Goal: Feedback & Contribution: Submit feedback/report problem

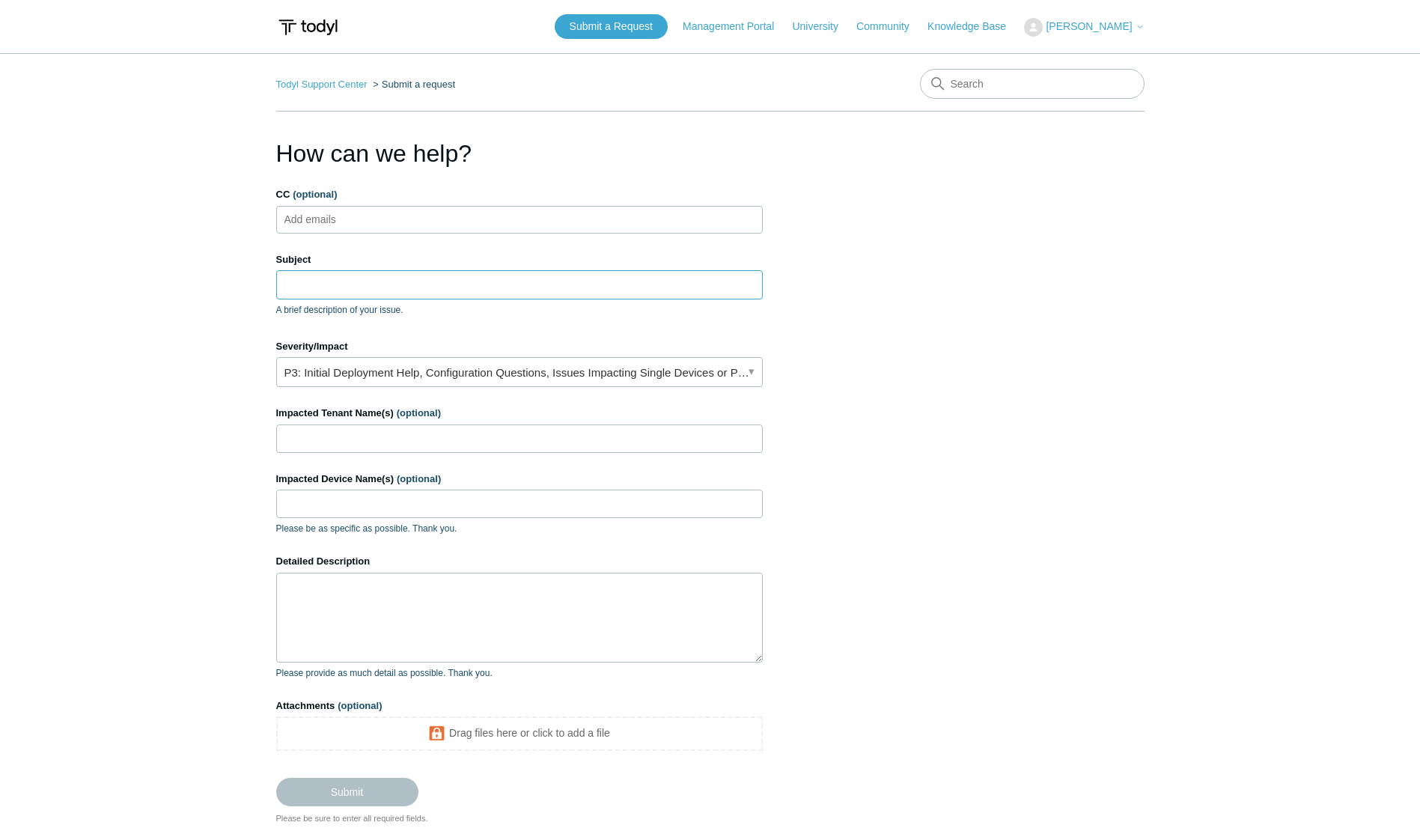
click at [380, 282] on input "Subject" at bounding box center [519, 284] width 487 height 29
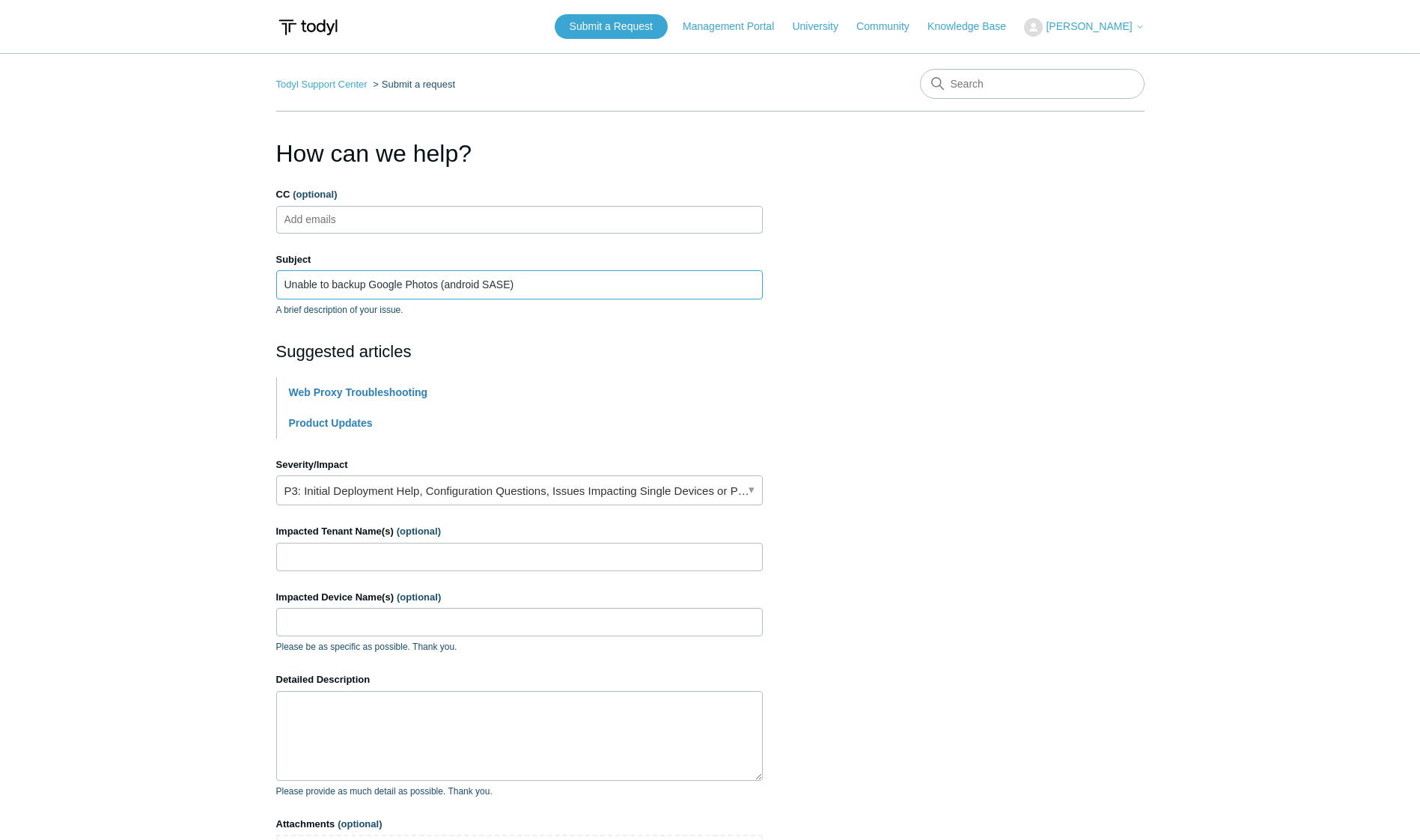
type input "Unable to backup Google Photos (android SASE)"
click at [211, 354] on main "Todyl Support Center Submit a request How can we help? CC (optional) Add emails…" at bounding box center [710, 498] width 1420 height 890
click at [352, 491] on link "P3: Initial Deployment Help, Configuration Questions, Issues Impacting Single D…" at bounding box center [519, 490] width 487 height 30
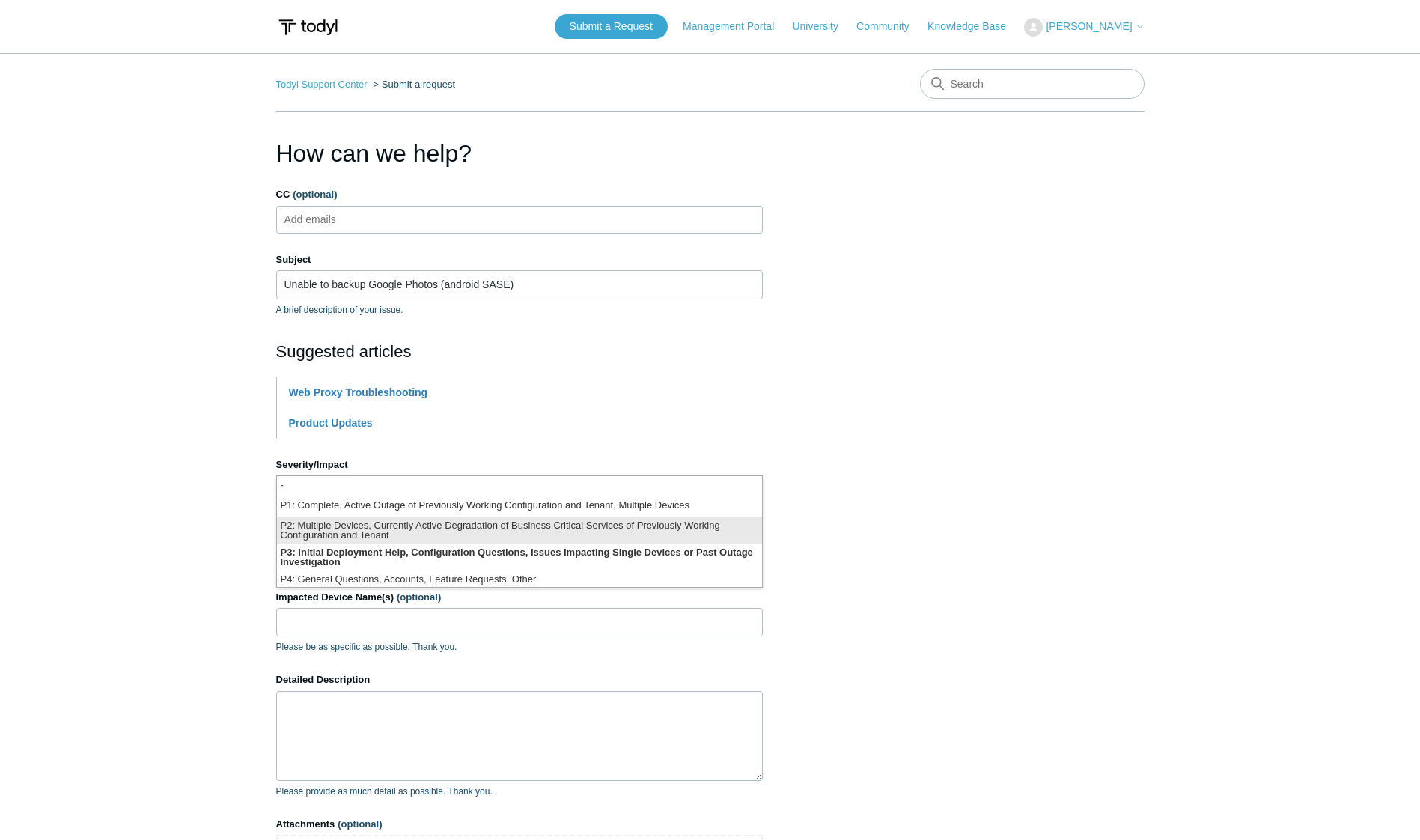
click at [300, 535] on li "P2: Multiple Devices, Currently Active Degradation of Business Critical Service…" at bounding box center [519, 529] width 485 height 27
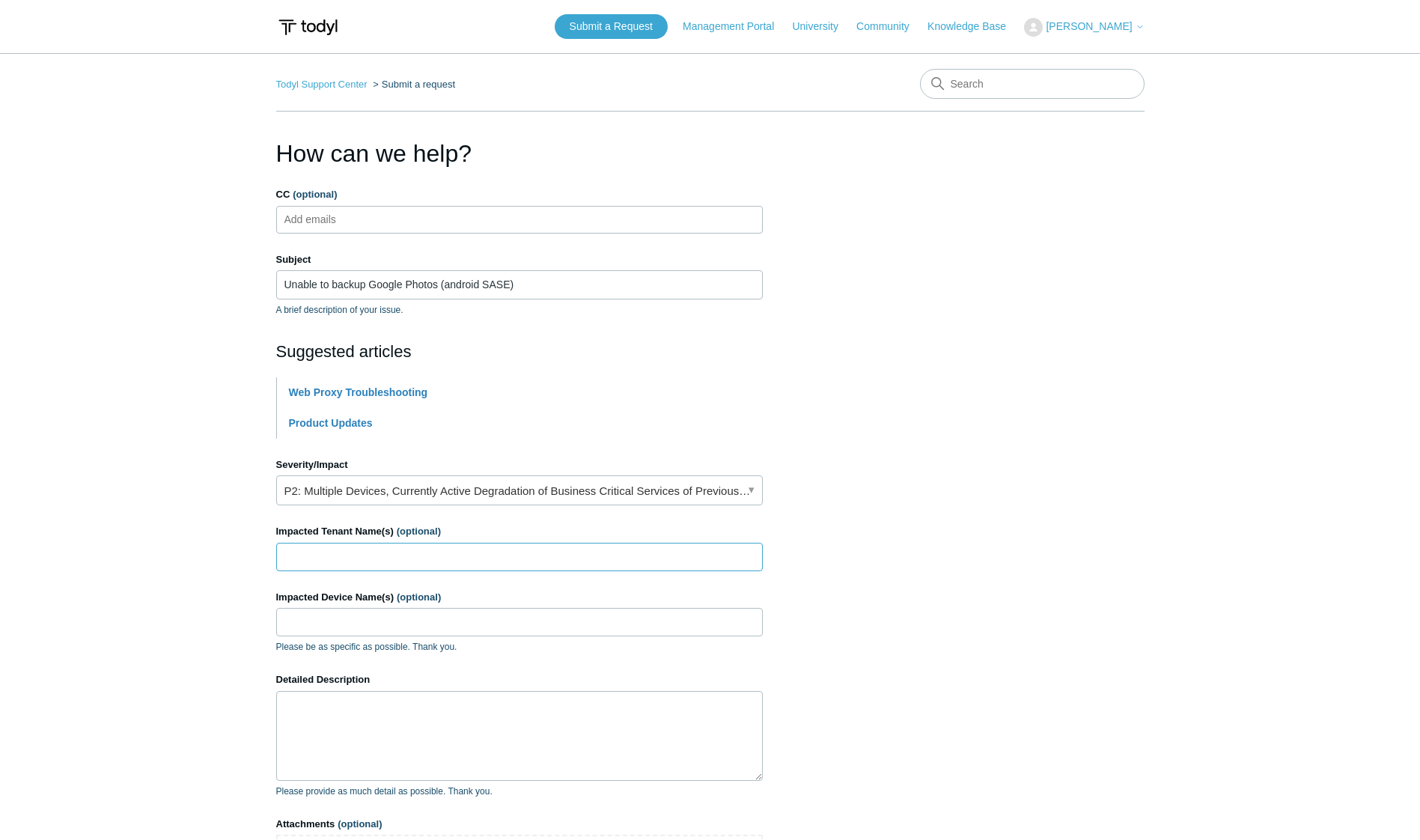
click at [317, 555] on input "Impacted Tenant Name(s) (optional)" at bounding box center [519, 556] width 487 height 29
click at [350, 558] on input "Thrive" at bounding box center [519, 556] width 487 height 29
type input "Thrive Cyber LLC-internal"
click at [346, 617] on input "Impacted Device Name(s) (optional)" at bounding box center [519, 621] width 487 height 29
type input "[PERSON_NAME] 7"
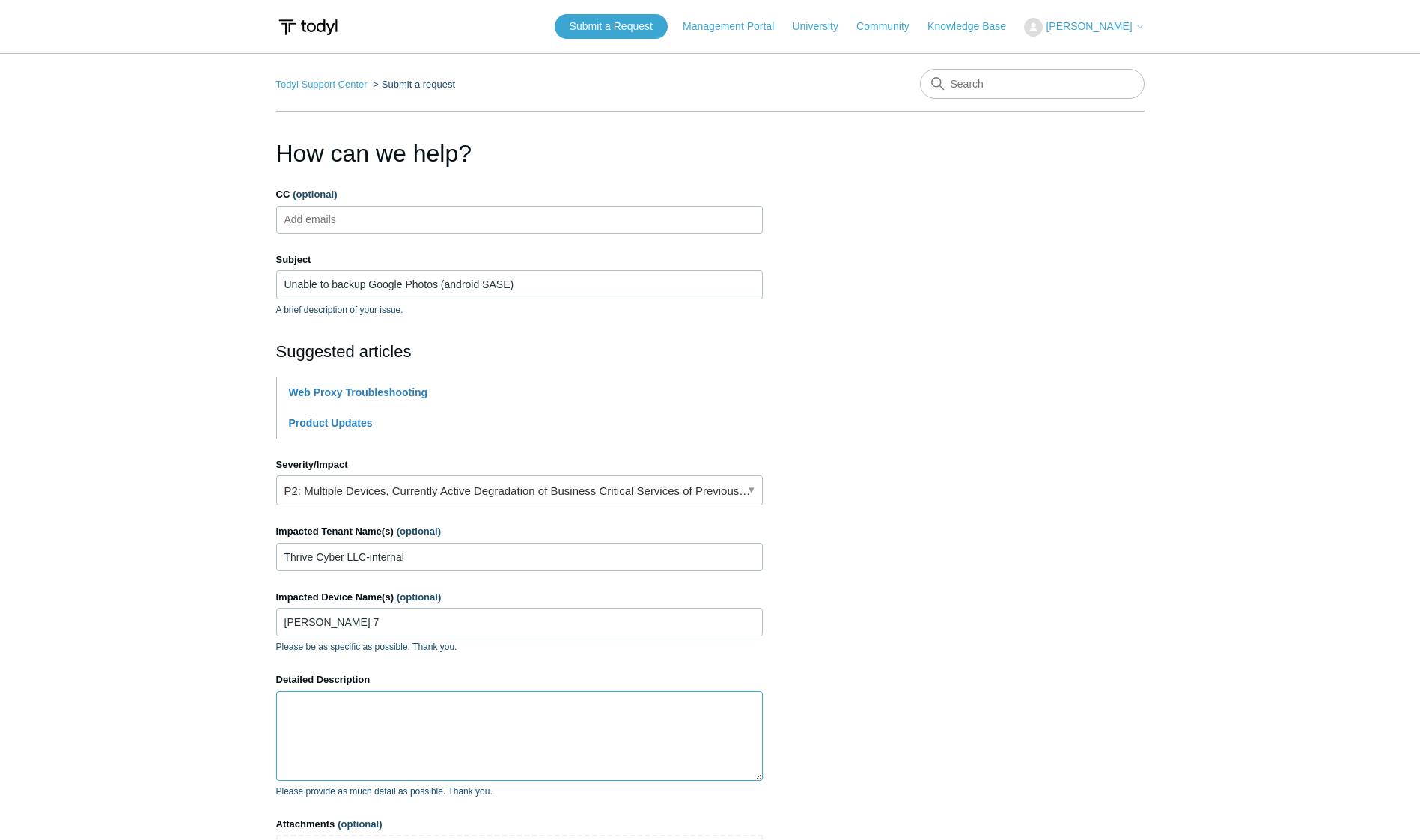
click at [337, 722] on textarea "Detailed Description" at bounding box center [519, 736] width 487 height 90
click at [364, 716] on textarea "Detailed Description" at bounding box center [519, 736] width 487 height 90
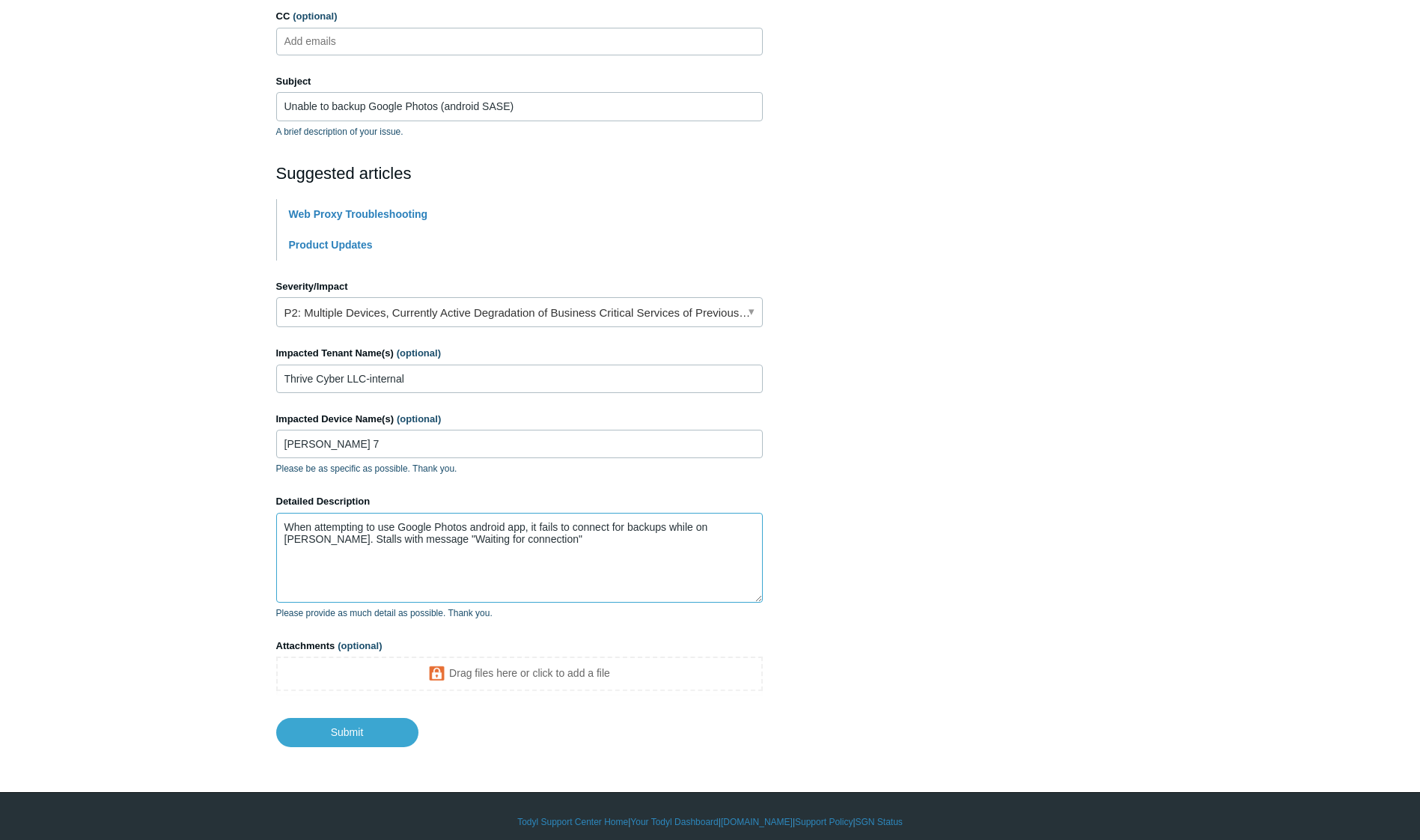
scroll to position [189, 0]
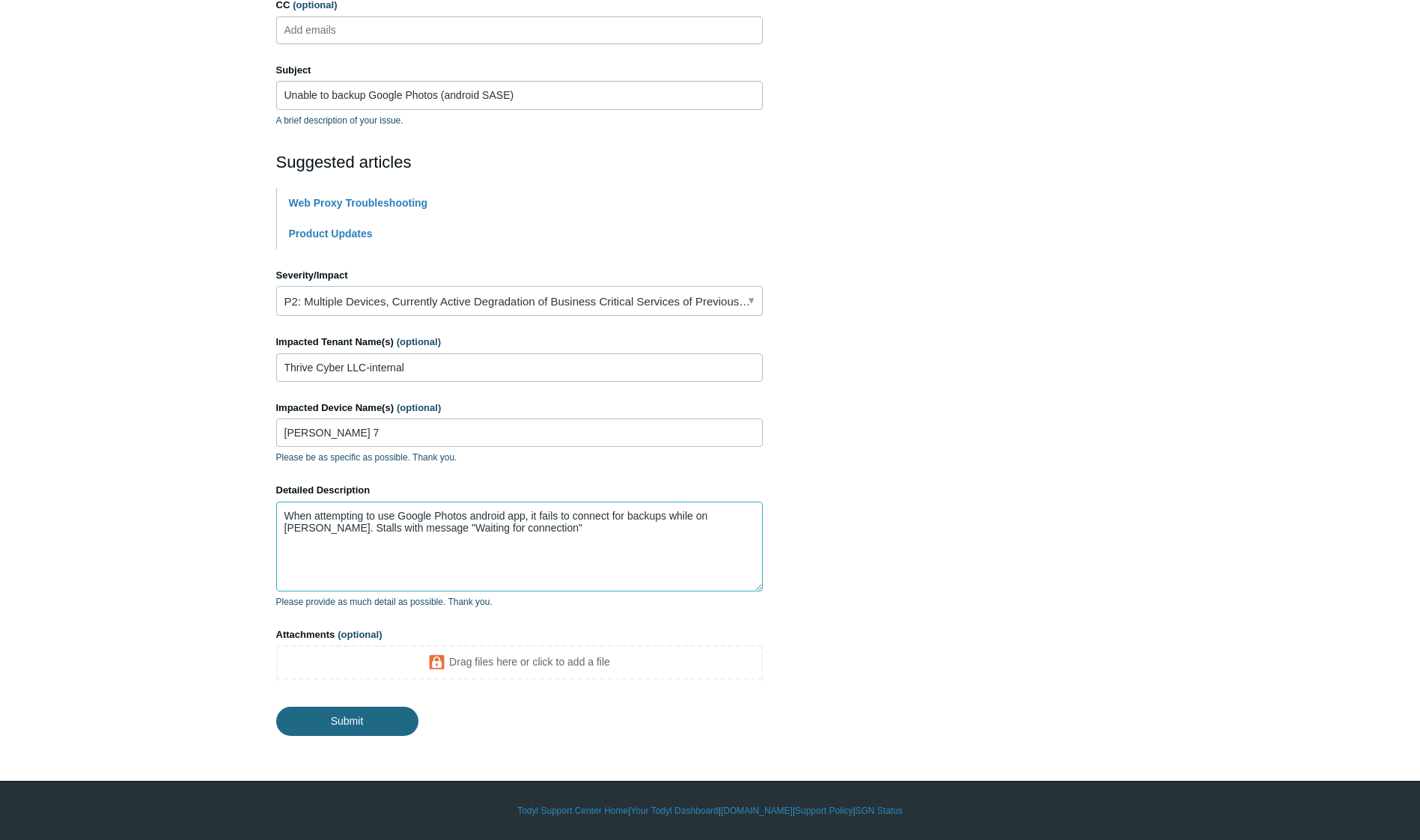
type textarea "When attempting to use Google Photos android app, it fails to connect for backu…"
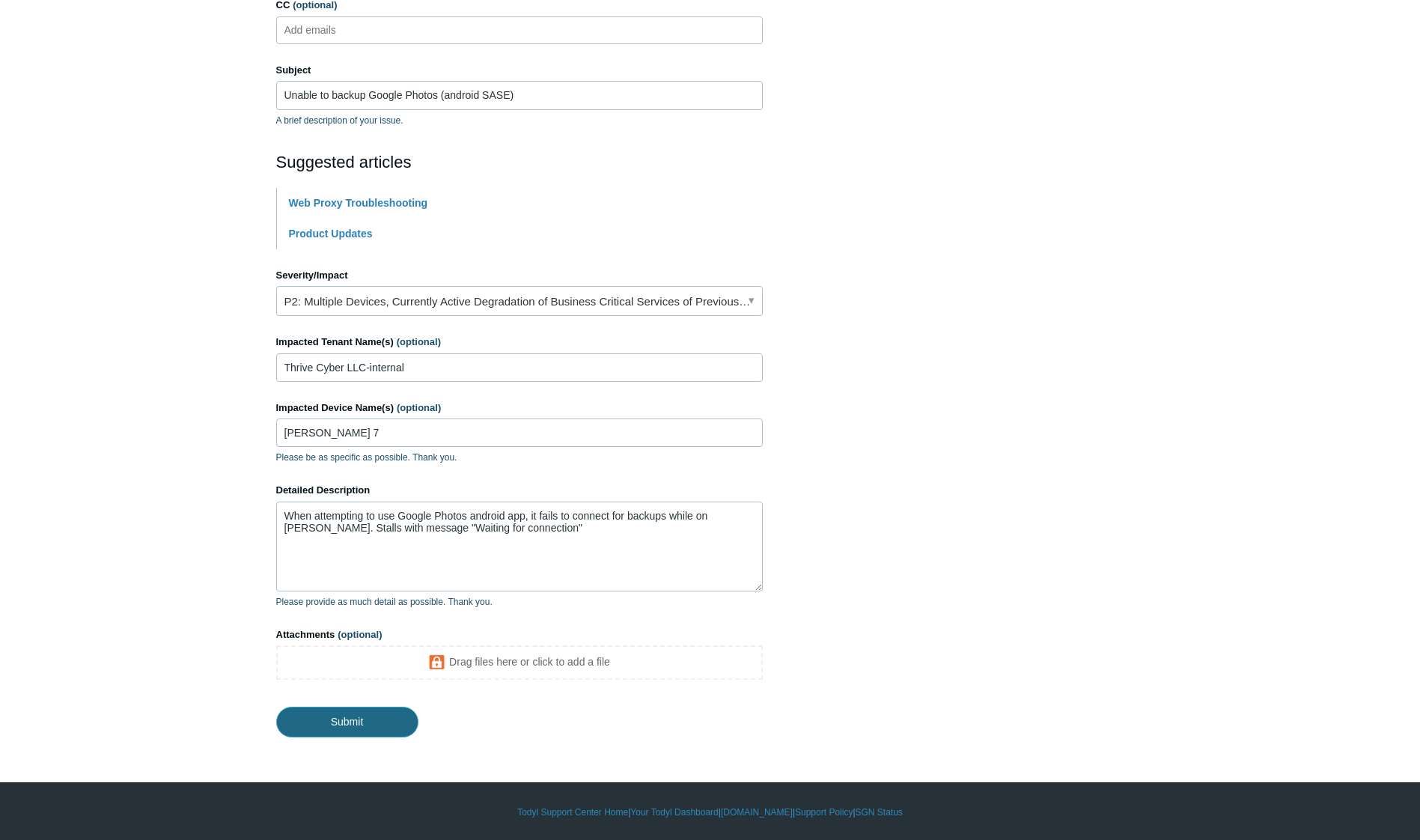
click at [342, 727] on input "Submit" at bounding box center [347, 721] width 142 height 30
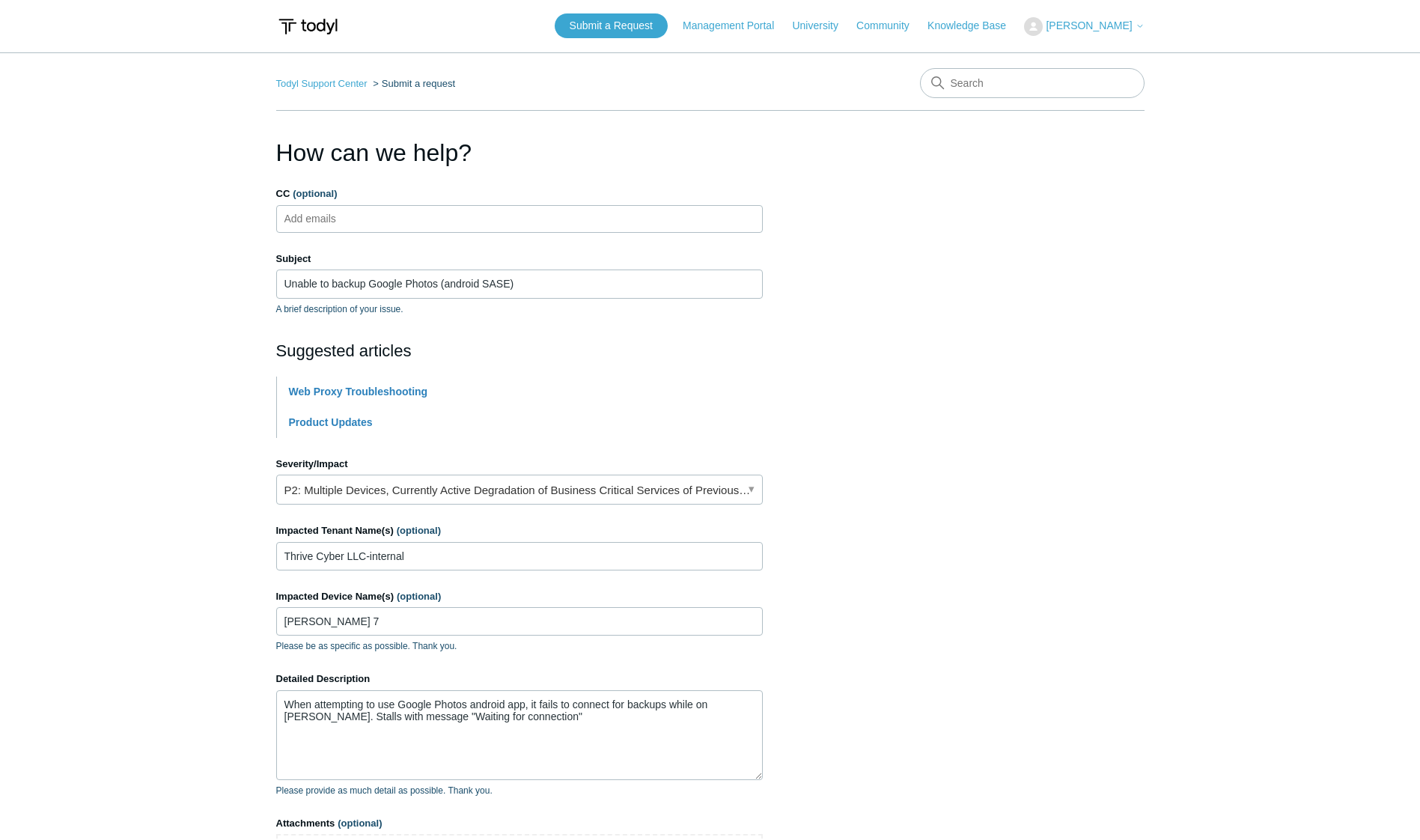
scroll to position [0, 0]
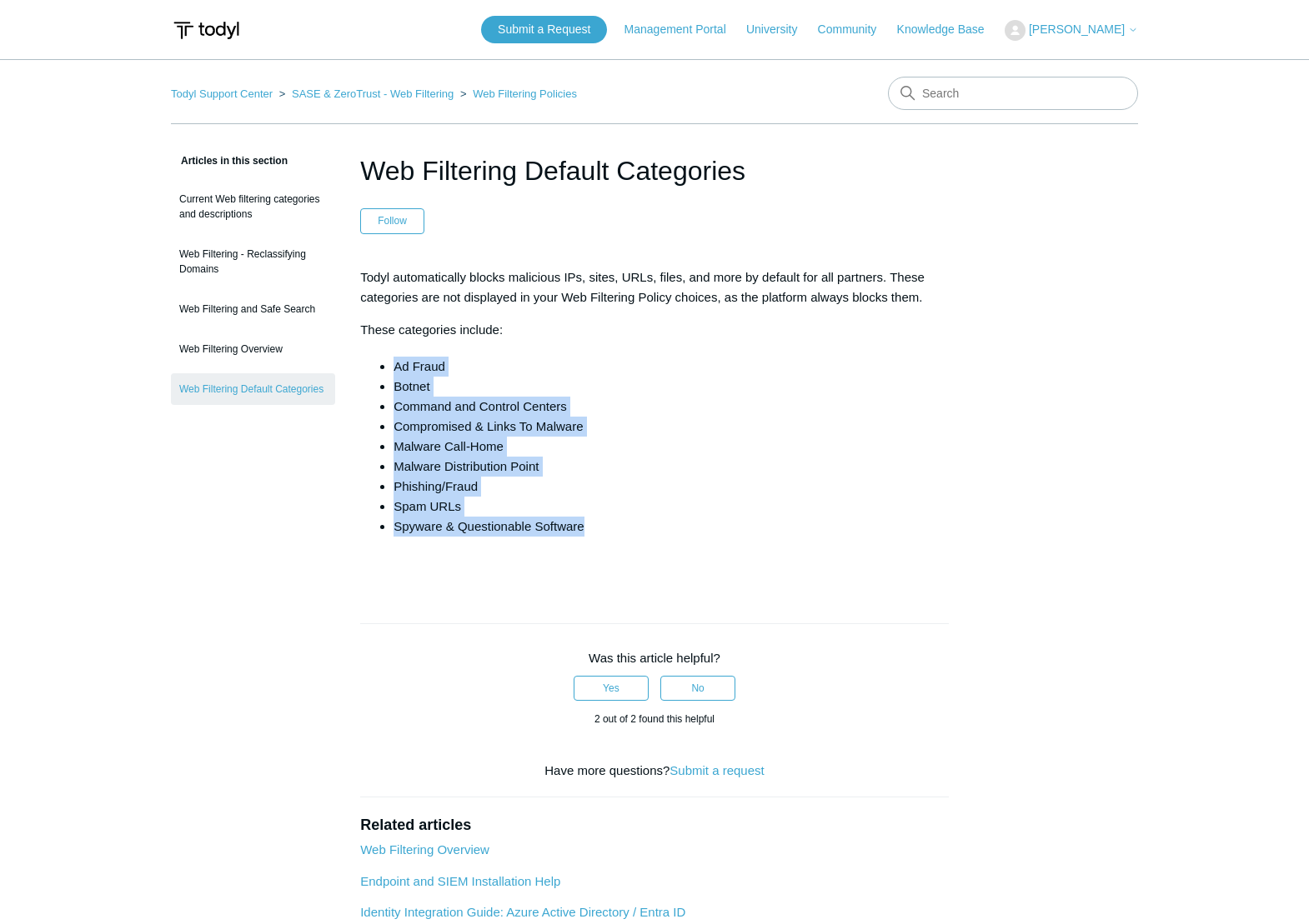
drag, startPoint x: 603, startPoint y: 536, endPoint x: 367, endPoint y: 357, distance: 296.2
click at [367, 357] on div "Todyl automatically blocks malicious IPs, sites, URLs, files, and more by defau…" at bounding box center [654, 420] width 589 height 305
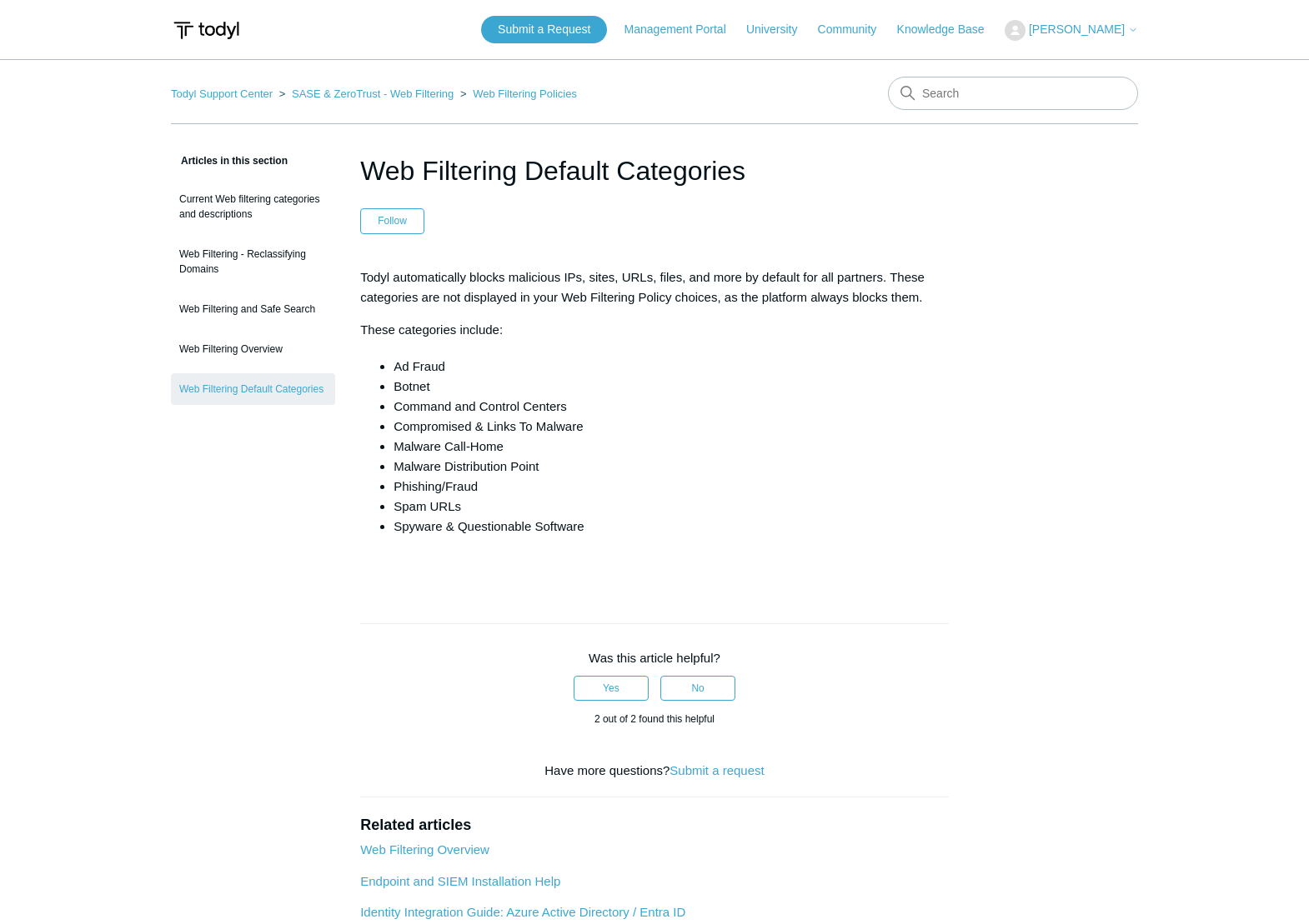
click at [528, 559] on p at bounding box center [654, 563] width 589 height 20
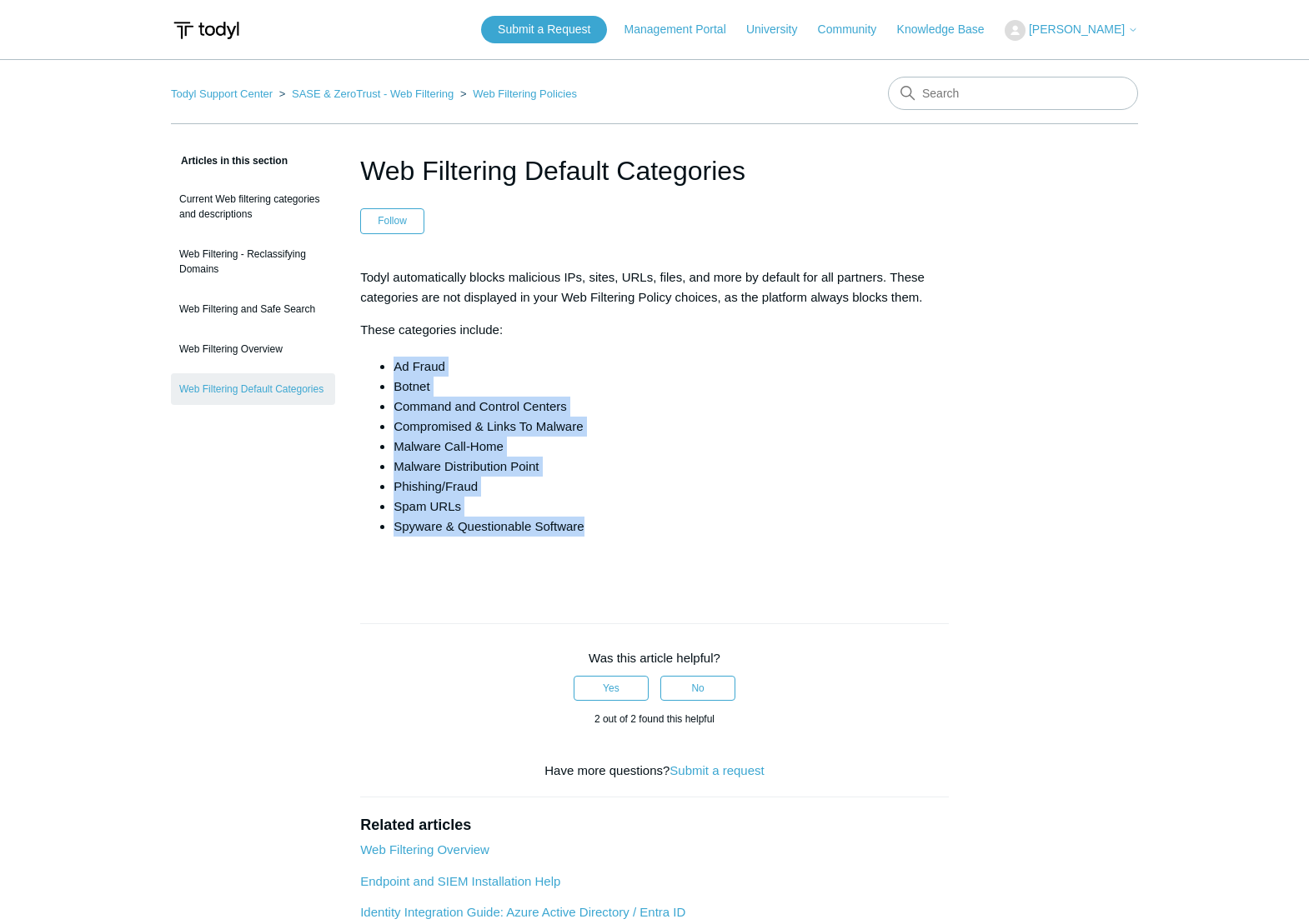
drag, startPoint x: 606, startPoint y: 530, endPoint x: 361, endPoint y: 343, distance: 308.2
click at [361, 343] on div "Todyl automatically blocks malicious IPs, sites, URLs, files, and more by defau…" at bounding box center [654, 420] width 589 height 305
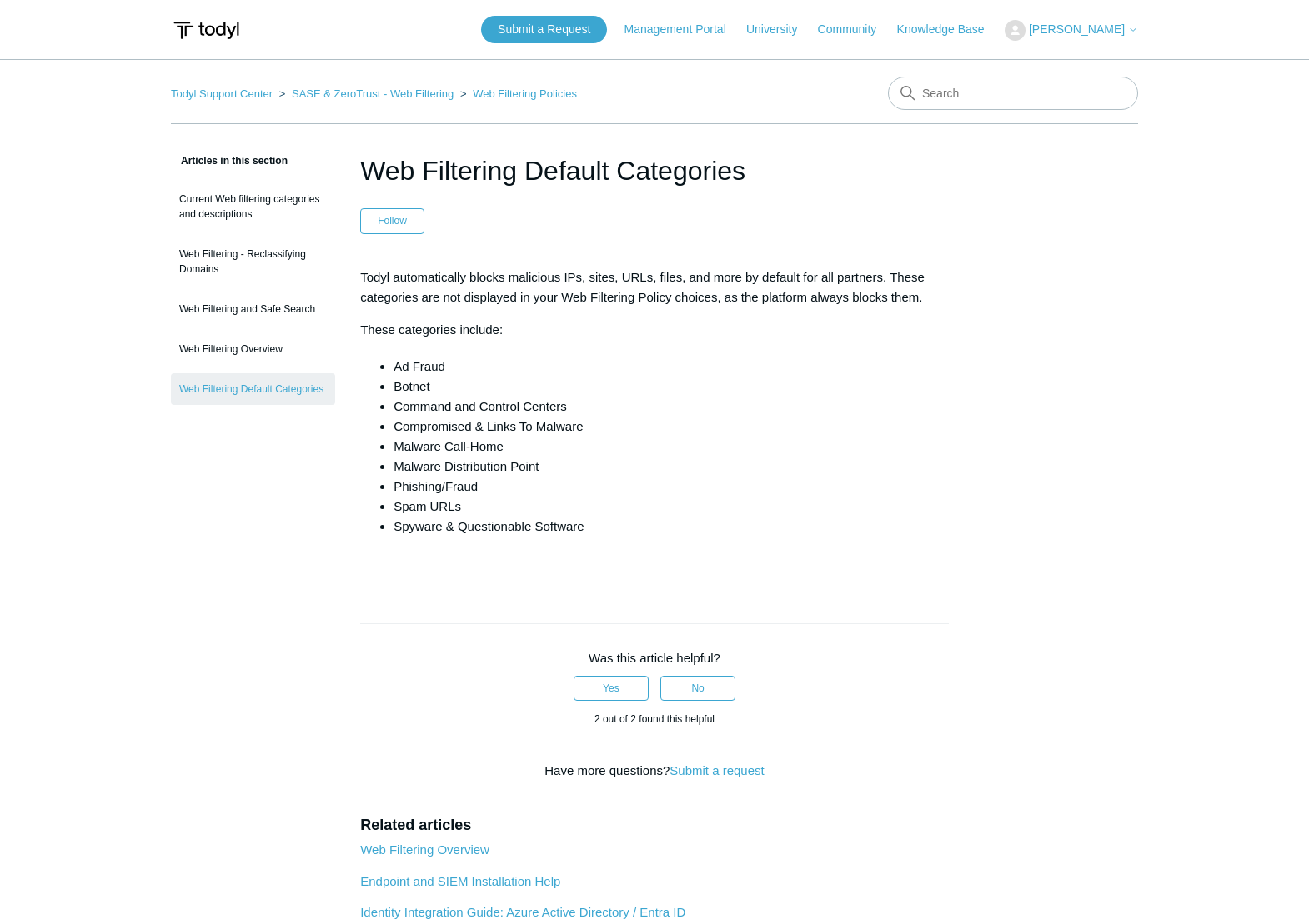
click at [444, 613] on div at bounding box center [654, 614] width 589 height 16
drag, startPoint x: 550, startPoint y: 468, endPoint x: 363, endPoint y: 442, distance: 188.8
click at [363, 442] on div "Todyl automatically blocks malicious IPs, sites, URLs, files, and more by defau…" at bounding box center [654, 420] width 589 height 305
drag, startPoint x: 363, startPoint y: 442, endPoint x: 574, endPoint y: 473, distance: 213.3
click at [574, 473] on li "Malware Distribution Point" at bounding box center [670, 466] width 555 height 20
